Goal: Find contact information: Find contact information

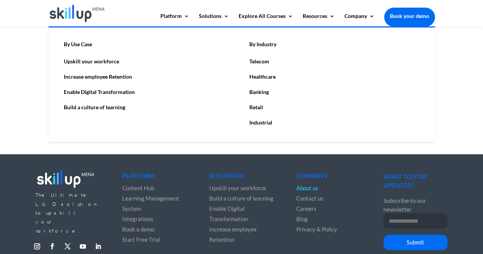
scroll to position [1060, 0]
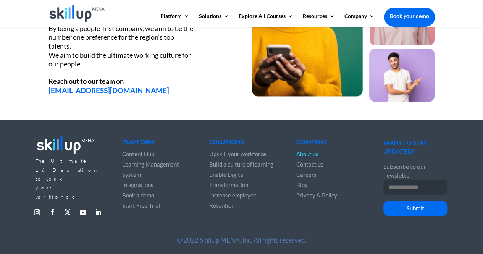
click at [315, 164] on span "Contact us" at bounding box center [309, 164] width 27 height 7
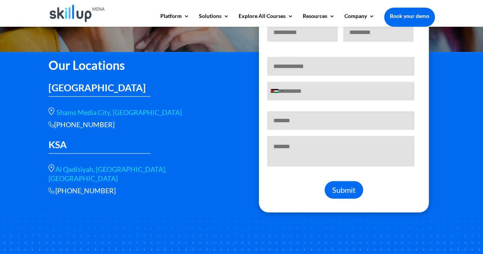
scroll to position [153, 0]
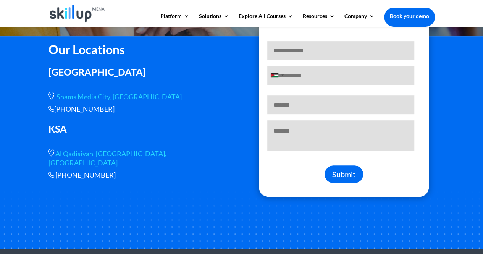
click at [161, 153] on link "Al Qadisiyah, st, Riyadh 13326, Saudi Arabia" at bounding box center [107, 157] width 118 height 17
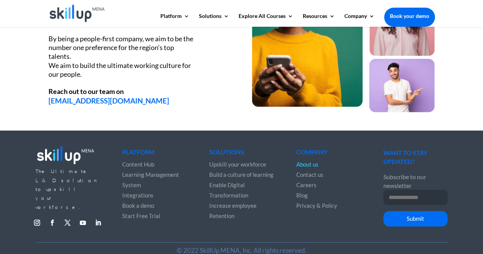
scroll to position [1060, 0]
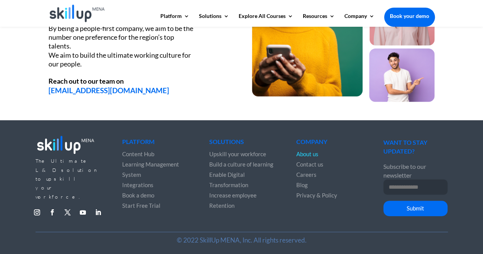
click at [315, 166] on span "Contact us" at bounding box center [309, 164] width 27 height 7
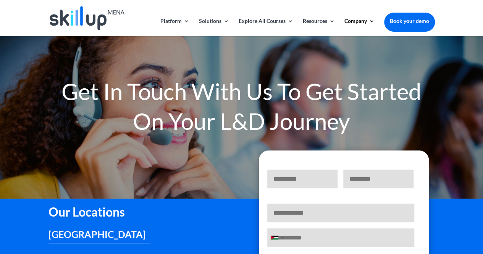
scroll to position [153, 0]
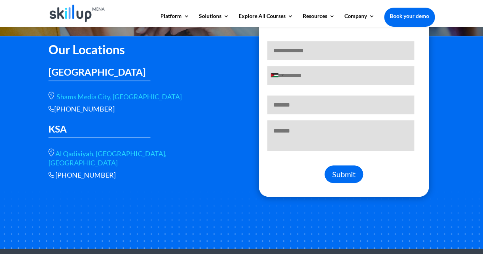
click at [122, 153] on link "Al Qadisiyah, st, Riyadh 13326, Saudi Arabia" at bounding box center [107, 157] width 118 height 17
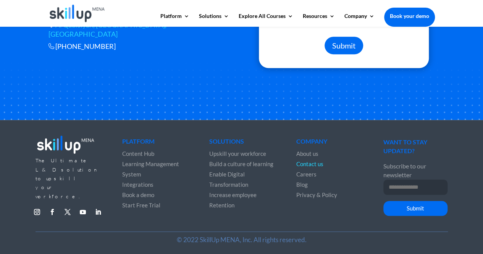
scroll to position [284, 0]
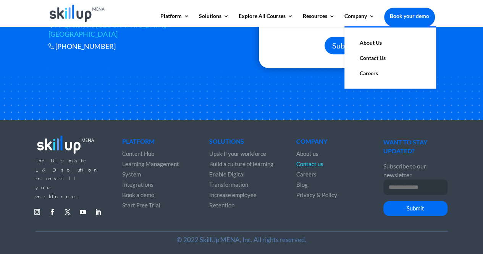
click at [369, 40] on link "About Us" at bounding box center [390, 42] width 76 height 15
